Goal: Task Accomplishment & Management: Manage account settings

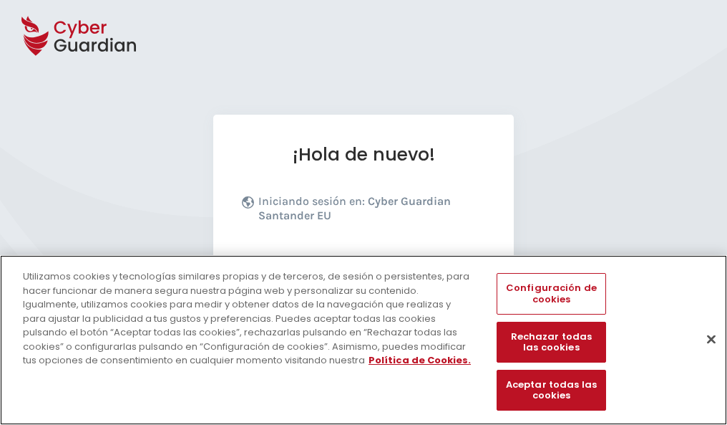
scroll to position [175, 0]
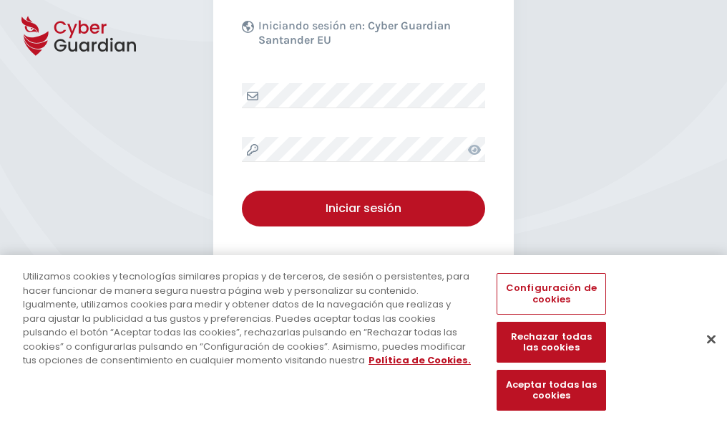
click at [705, 354] on button "Cerrar" at bounding box center [712, 339] width 32 height 32
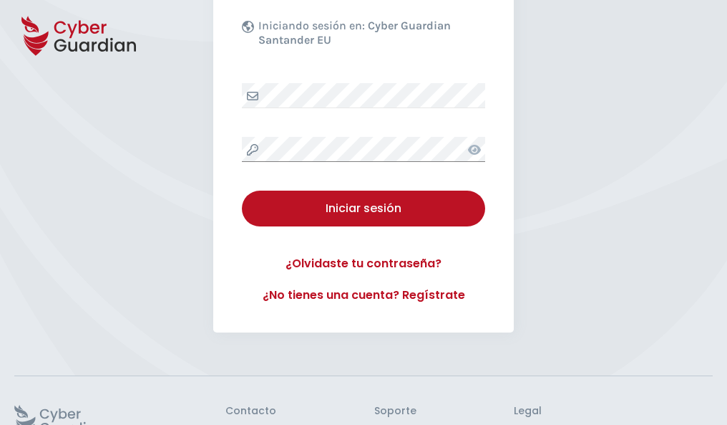
scroll to position [279, 0]
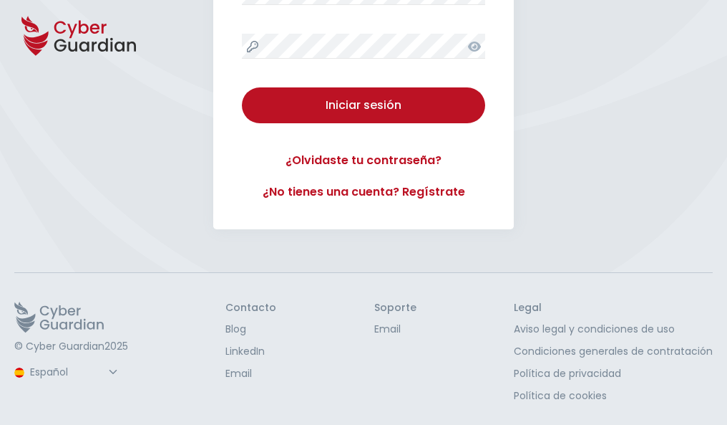
click at [242, 87] on button "Iniciar sesión" at bounding box center [363, 105] width 243 height 36
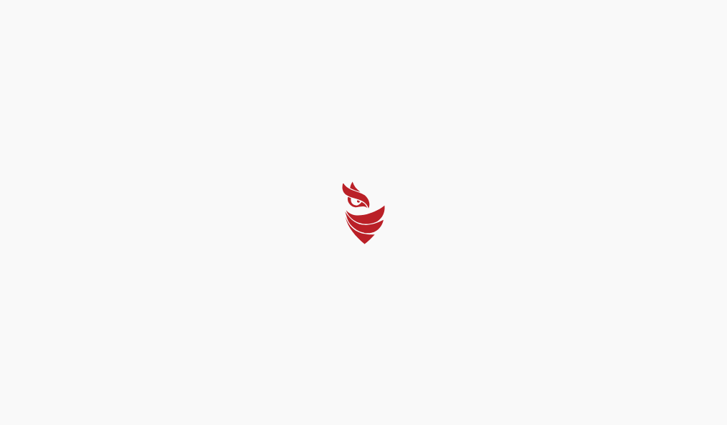
scroll to position [0, 0]
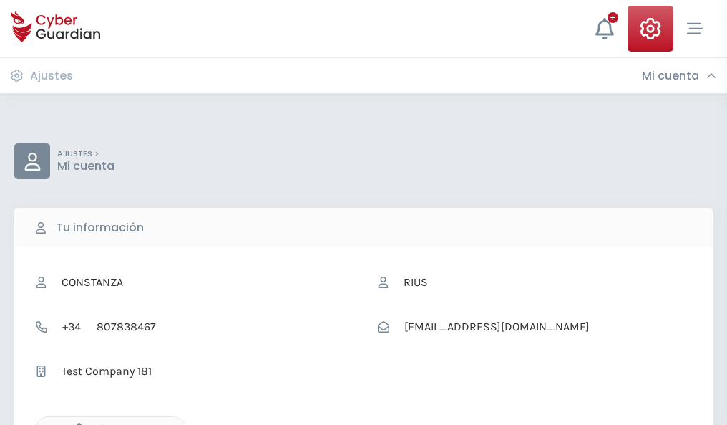
click at [75, 423] on icon "button" at bounding box center [75, 428] width 12 height 12
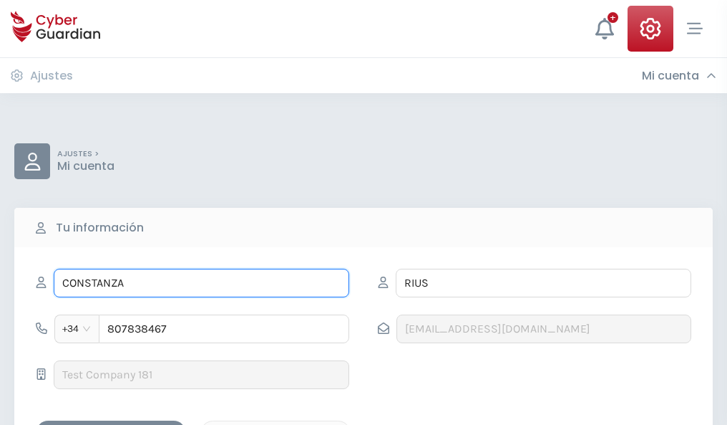
click at [201, 283] on input "CONSTANZA" at bounding box center [202, 282] width 296 height 29
type input "C"
type input "Mireia"
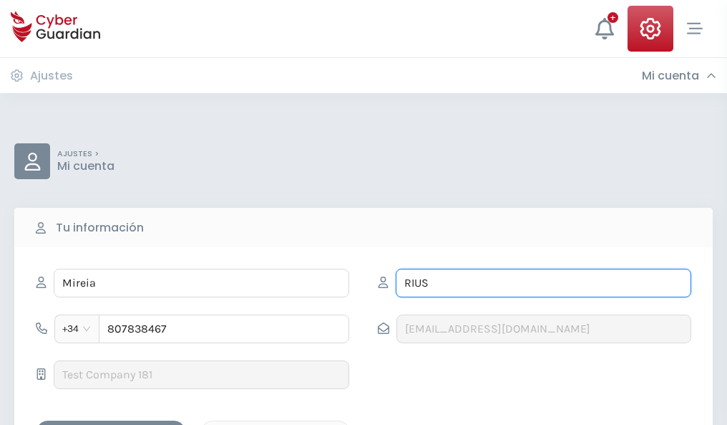
click at [543, 283] on input "RIUS" at bounding box center [544, 282] width 296 height 29
type input "R"
type input "Crespo"
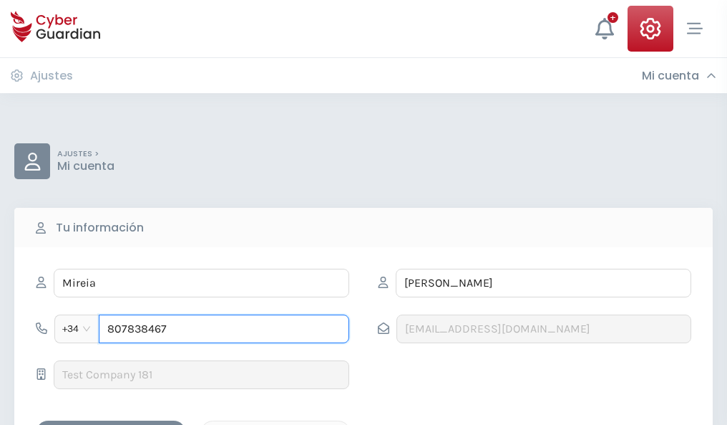
click at [224, 329] on input "807838467" at bounding box center [224, 328] width 251 height 29
type input "8"
type input "972298754"
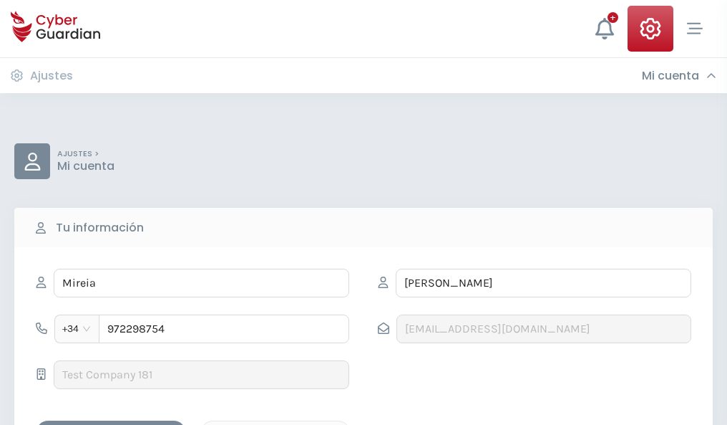
click at [111, 424] on div "Guardar cambios" at bounding box center [111, 433] width 129 height 18
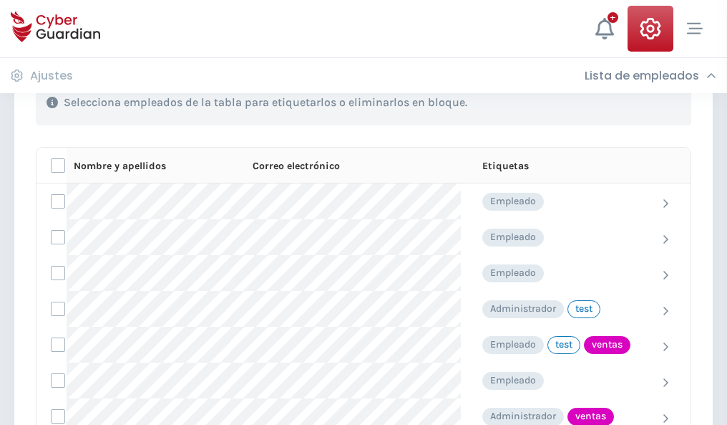
scroll to position [649, 0]
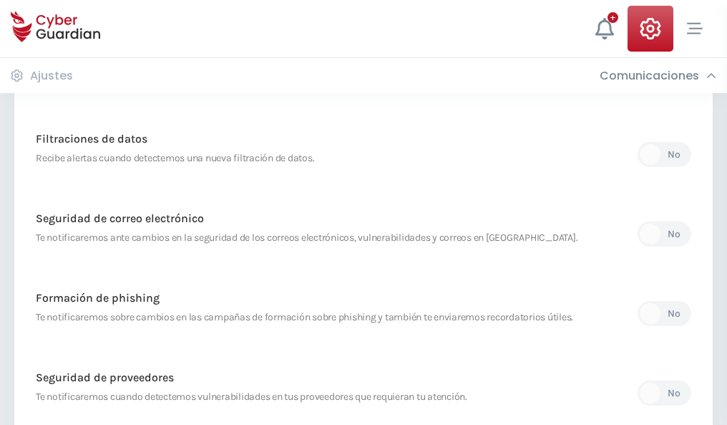
scroll to position [754, 0]
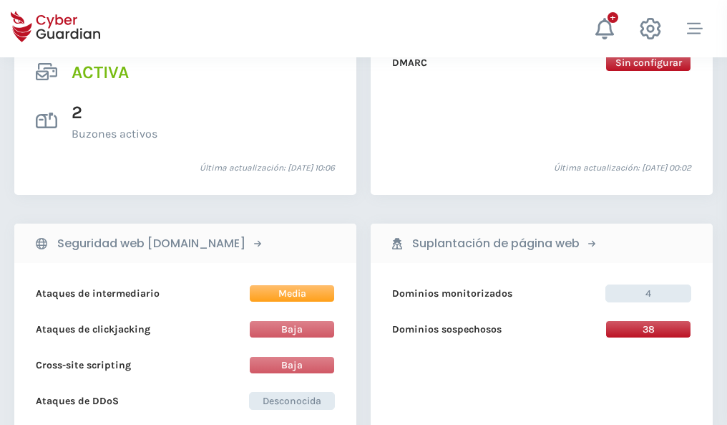
scroll to position [1455, 0]
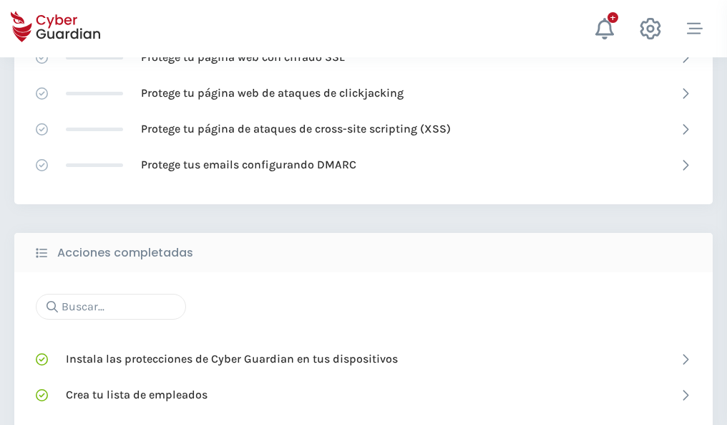
scroll to position [954, 0]
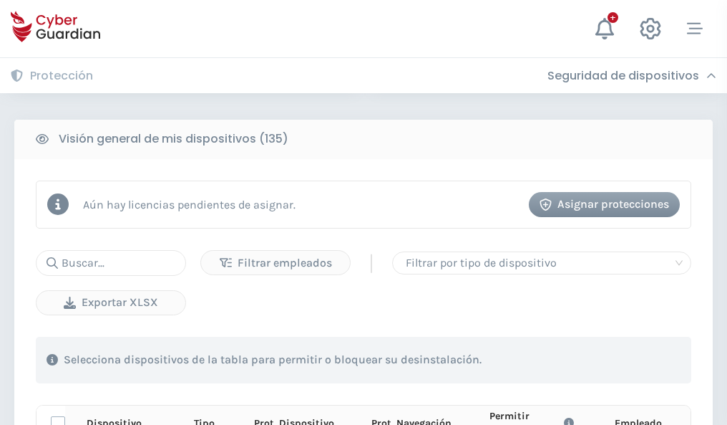
scroll to position [1265, 0]
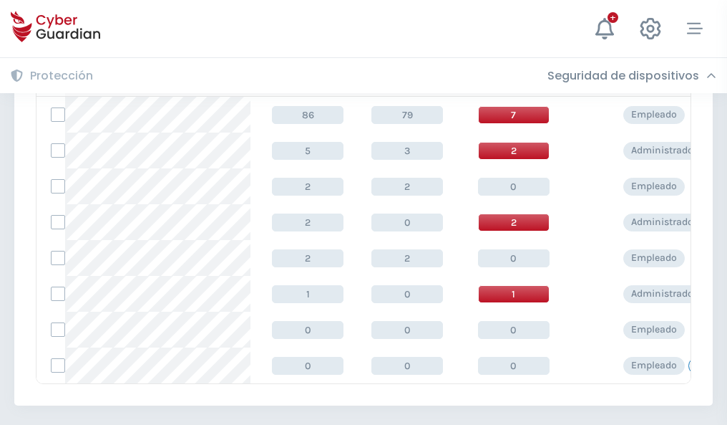
scroll to position [664, 0]
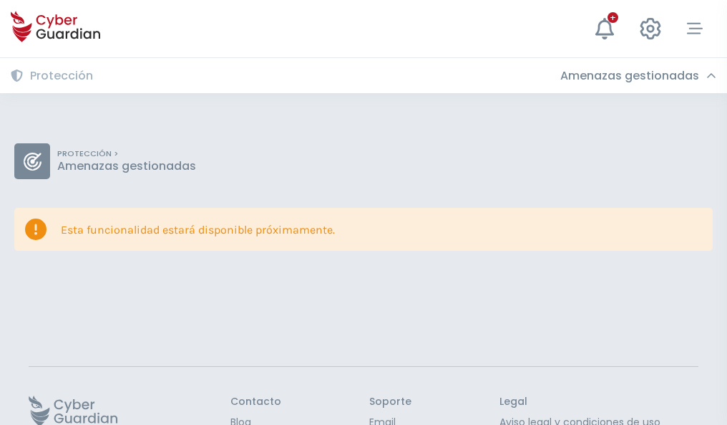
scroll to position [93, 0]
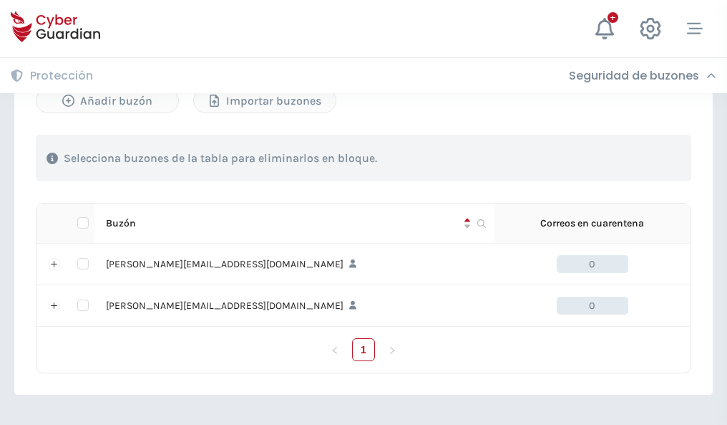
scroll to position [622, 0]
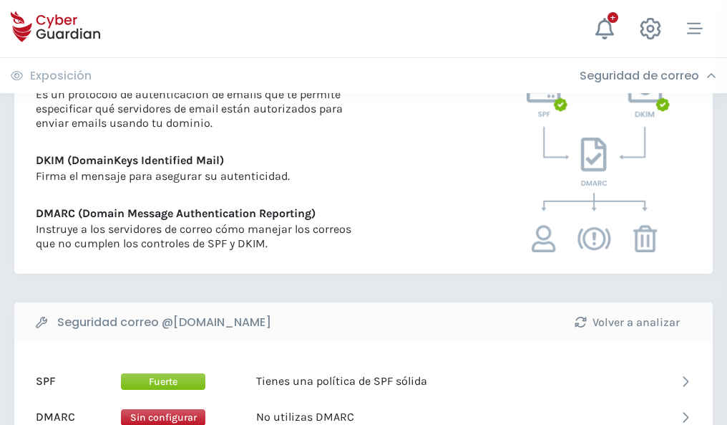
scroll to position [773, 0]
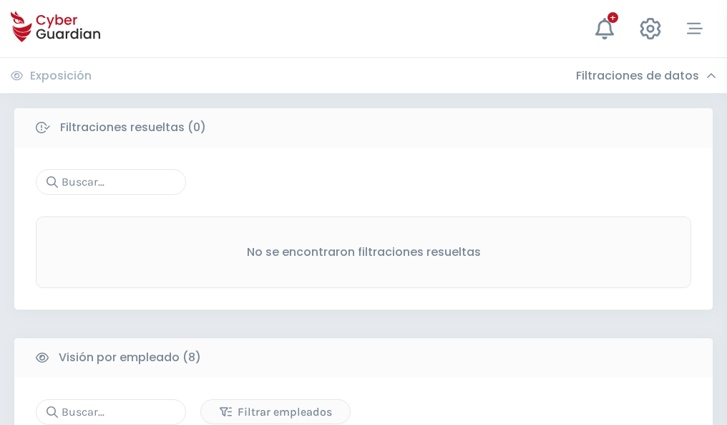
scroll to position [1220, 0]
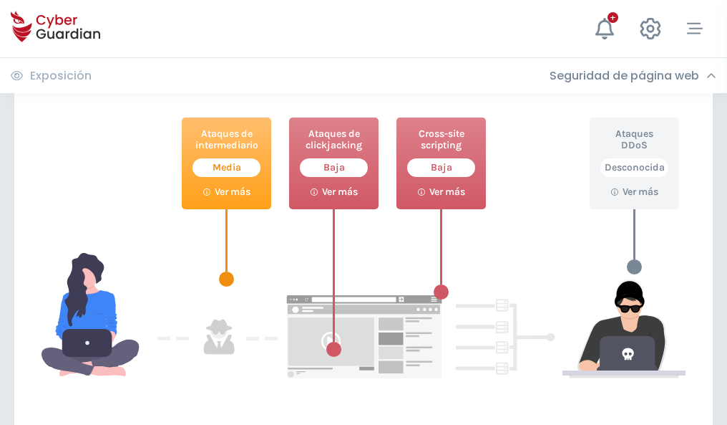
scroll to position [780, 0]
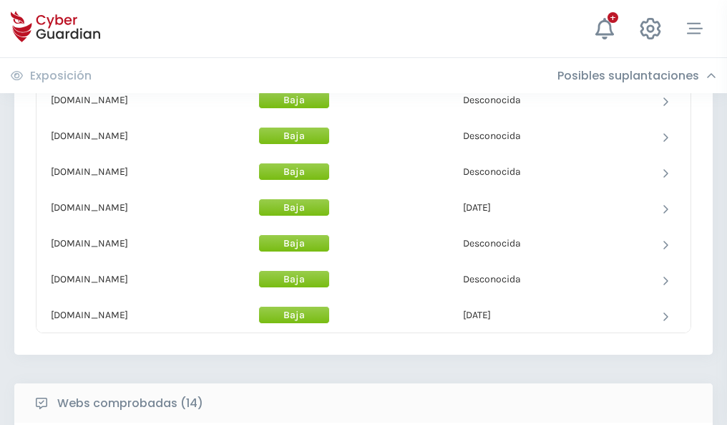
scroll to position [1396, 0]
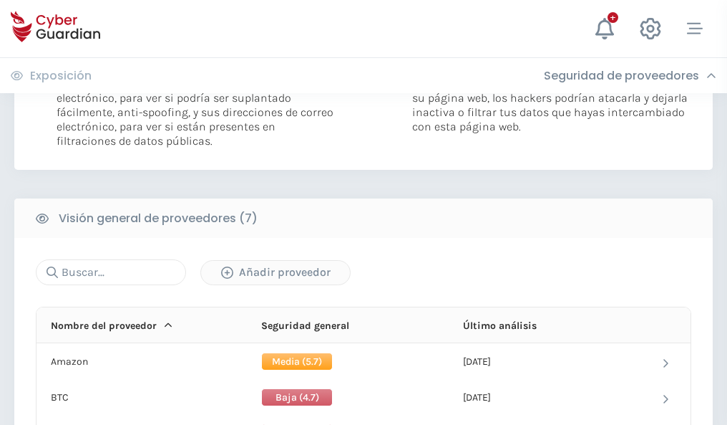
scroll to position [959, 0]
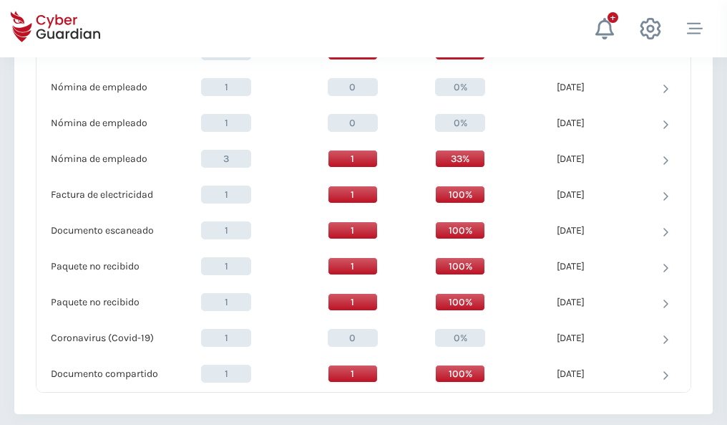
scroll to position [1484, 0]
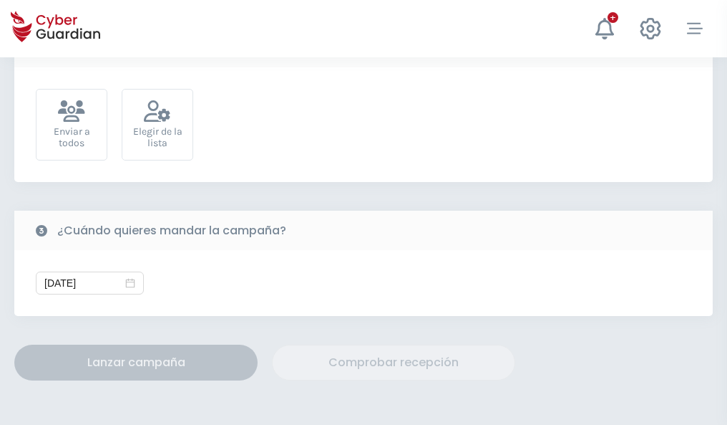
scroll to position [524, 0]
